Goal: Transaction & Acquisition: Download file/media

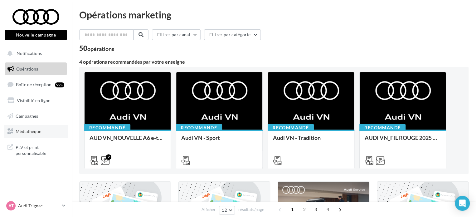
click at [39, 136] on link "Médiathèque" at bounding box center [36, 131] width 64 height 13
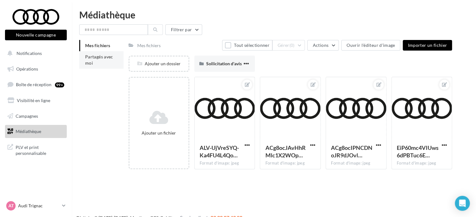
click at [102, 62] on li "Partagés avec moi" at bounding box center [101, 59] width 44 height 17
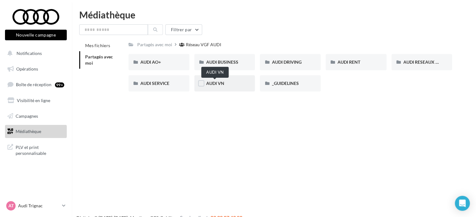
click at [223, 85] on span "AUDI VN" at bounding box center [215, 82] width 18 height 5
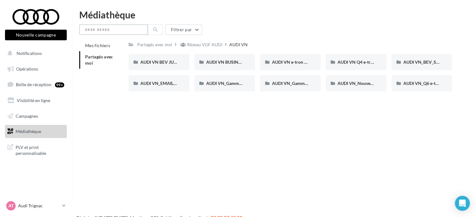
click at [130, 30] on input "text" at bounding box center [113, 29] width 69 height 11
type input "**"
click at [158, 30] on button at bounding box center [155, 29] width 15 height 11
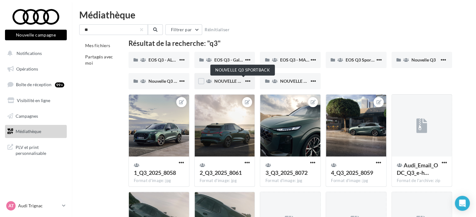
click at [231, 82] on span "NOUVELLE Q3 SPORTBACK" at bounding box center [242, 80] width 56 height 5
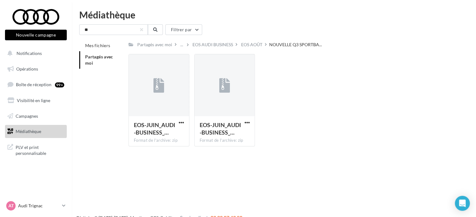
click at [33, 131] on span "Médiathèque" at bounding box center [29, 130] width 26 height 5
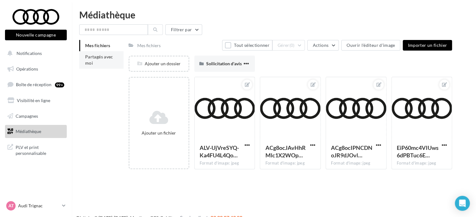
click at [92, 59] on span "Partagés avec moi" at bounding box center [99, 60] width 28 height 12
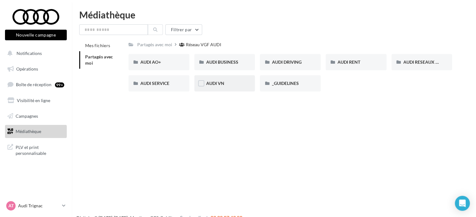
click at [236, 84] on div "AUDI VN" at bounding box center [224, 83] width 37 height 6
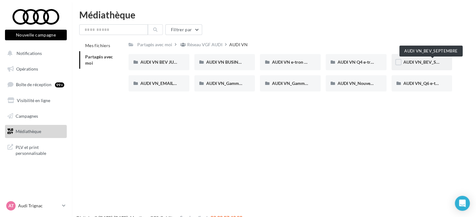
click at [422, 64] on span "AUDI VN_BEV_SEPTEMBRE" at bounding box center [430, 61] width 55 height 5
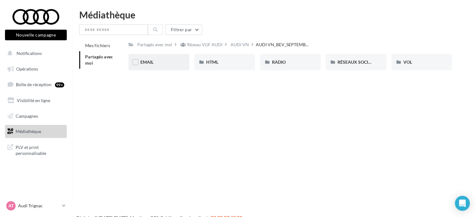
click at [157, 62] on div "EMAIL" at bounding box center [158, 62] width 37 height 6
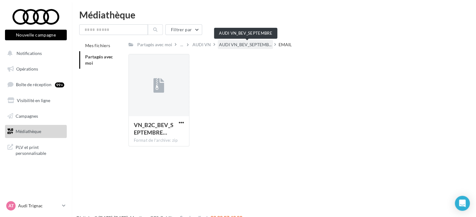
click at [266, 43] on span "AUDI VN_BEV_SEPTEMB..." at bounding box center [245, 44] width 53 height 6
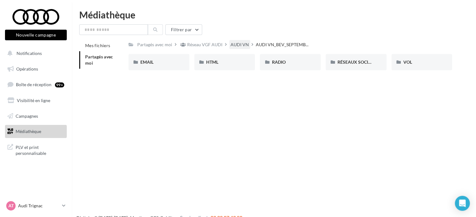
click at [237, 44] on div "AUDI VN" at bounding box center [239, 44] width 18 height 6
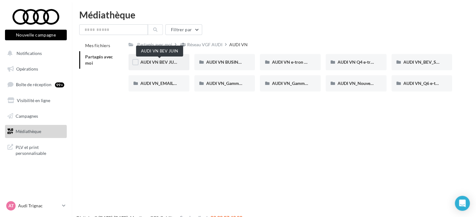
click at [164, 61] on span "AUDI VN BEV JUIN" at bounding box center [159, 61] width 38 height 5
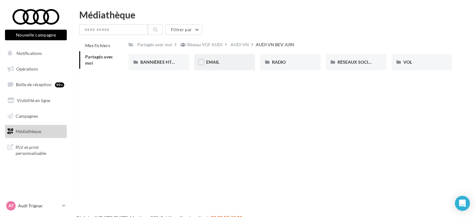
click at [236, 65] on div "EMAIL" at bounding box center [224, 62] width 37 height 6
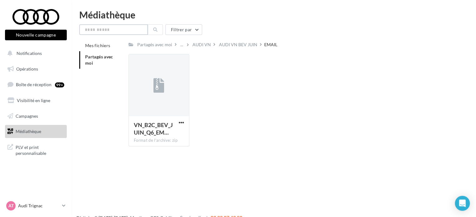
click at [117, 27] on input "text" at bounding box center [113, 29] width 69 height 11
click at [153, 30] on icon at bounding box center [155, 29] width 4 height 4
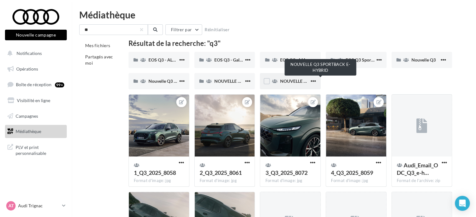
click at [293, 81] on span "NOUVELLE Q3 SPORTBACK E-HYBRID" at bounding box center [318, 80] width 77 height 5
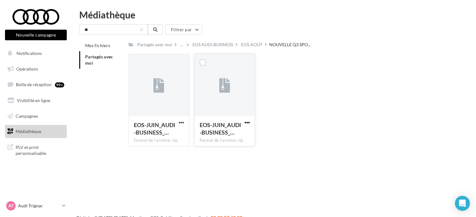
click at [247, 123] on span "button" at bounding box center [246, 122] width 5 height 5
click at [237, 130] on button "Télécharger" at bounding box center [219, 135] width 62 height 16
click at [179, 121] on span "button" at bounding box center [181, 122] width 5 height 5
click at [169, 133] on button "Télécharger" at bounding box center [154, 135] width 62 height 16
click at [114, 26] on input "**" at bounding box center [113, 29] width 69 height 11
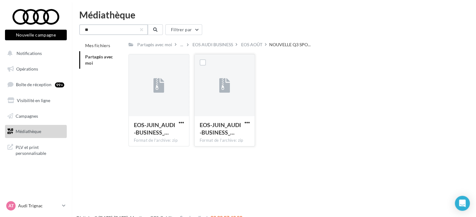
click at [114, 26] on input "**" at bounding box center [113, 29] width 69 height 11
type input "**********"
click at [157, 30] on button at bounding box center [155, 29] width 15 height 11
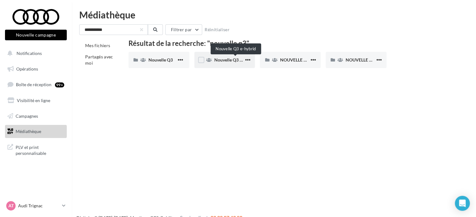
click at [214, 59] on span "Nouvelle Q3 e-hybrid" at bounding box center [235, 59] width 42 height 5
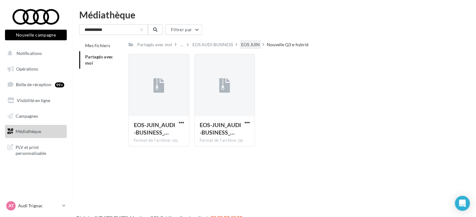
click at [258, 44] on div "EOS JUIN" at bounding box center [250, 44] width 19 height 6
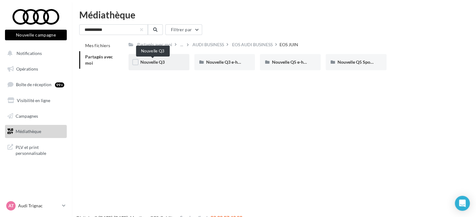
click at [155, 61] on span "Nouvelle Q3" at bounding box center [152, 61] width 24 height 5
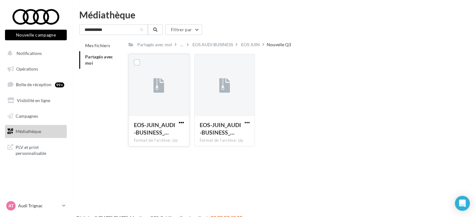
click at [182, 120] on span "button" at bounding box center [181, 122] width 5 height 5
click at [162, 137] on button "Télécharger" at bounding box center [154, 135] width 62 height 16
